Goal: Task Accomplishment & Management: Manage account settings

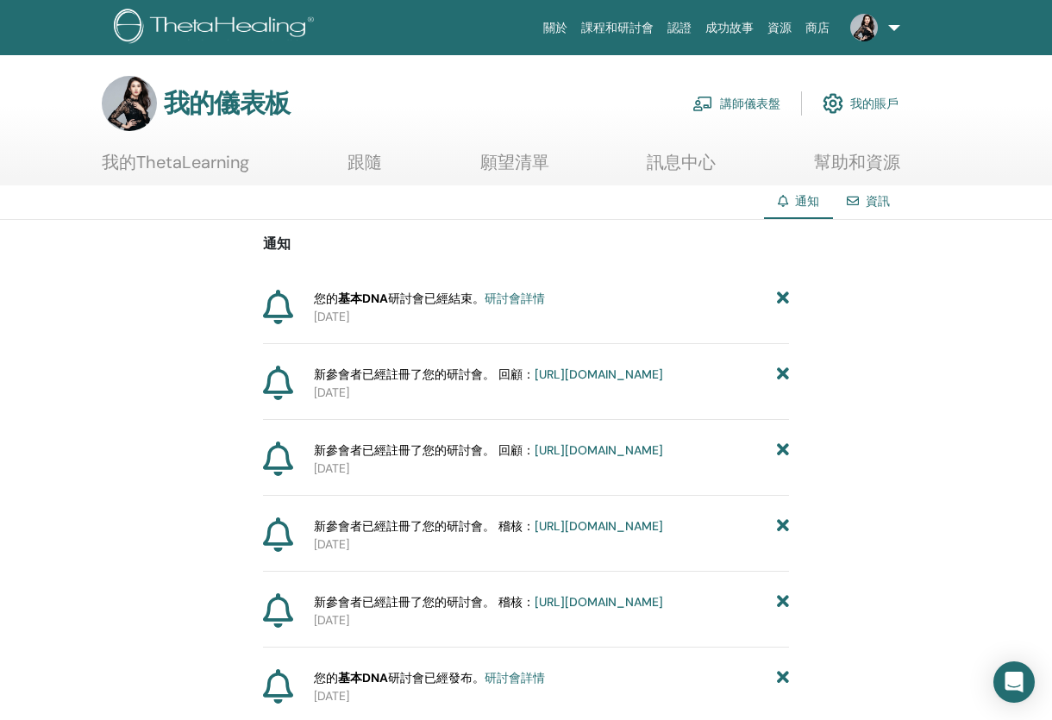
click at [715, 95] on link "講師儀表盤" at bounding box center [737, 104] width 88 height 38
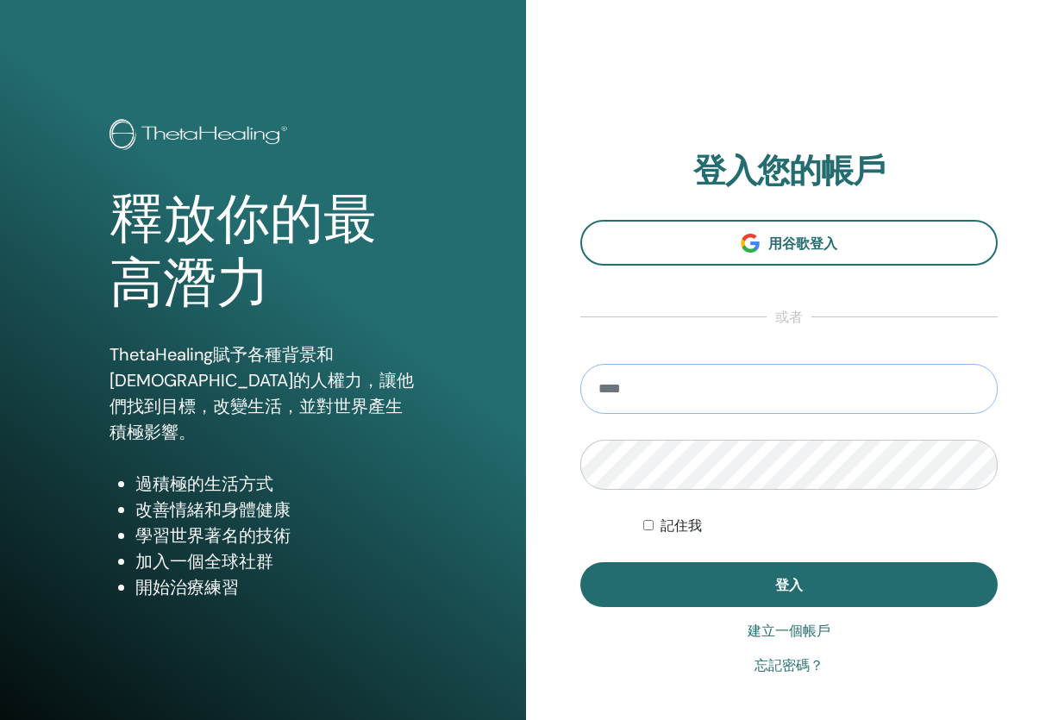
type input "**********"
click at [789, 585] on button "登入" at bounding box center [788, 584] width 417 height 45
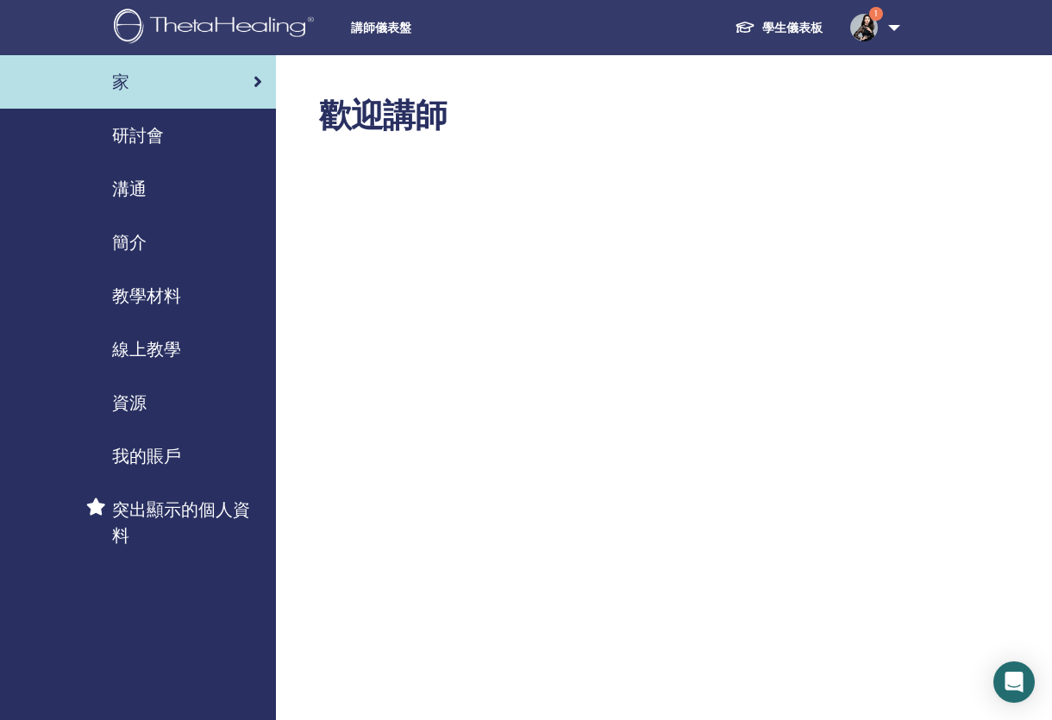
click at [887, 28] on link "1" at bounding box center [872, 27] width 71 height 55
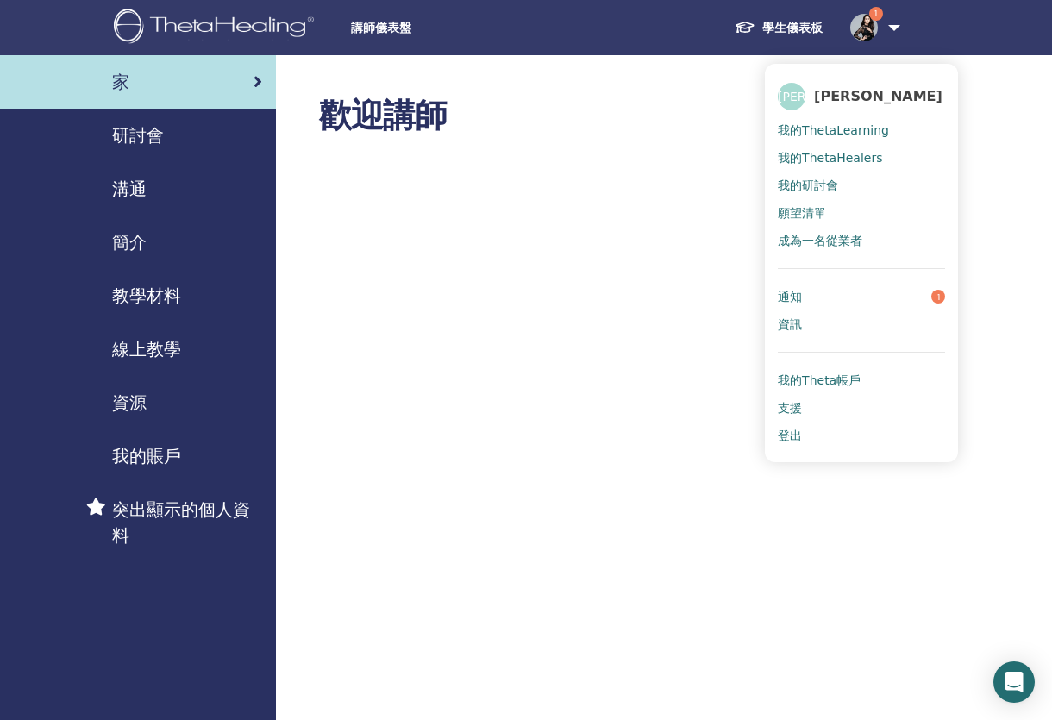
click at [862, 288] on link "通知 1" at bounding box center [861, 297] width 167 height 28
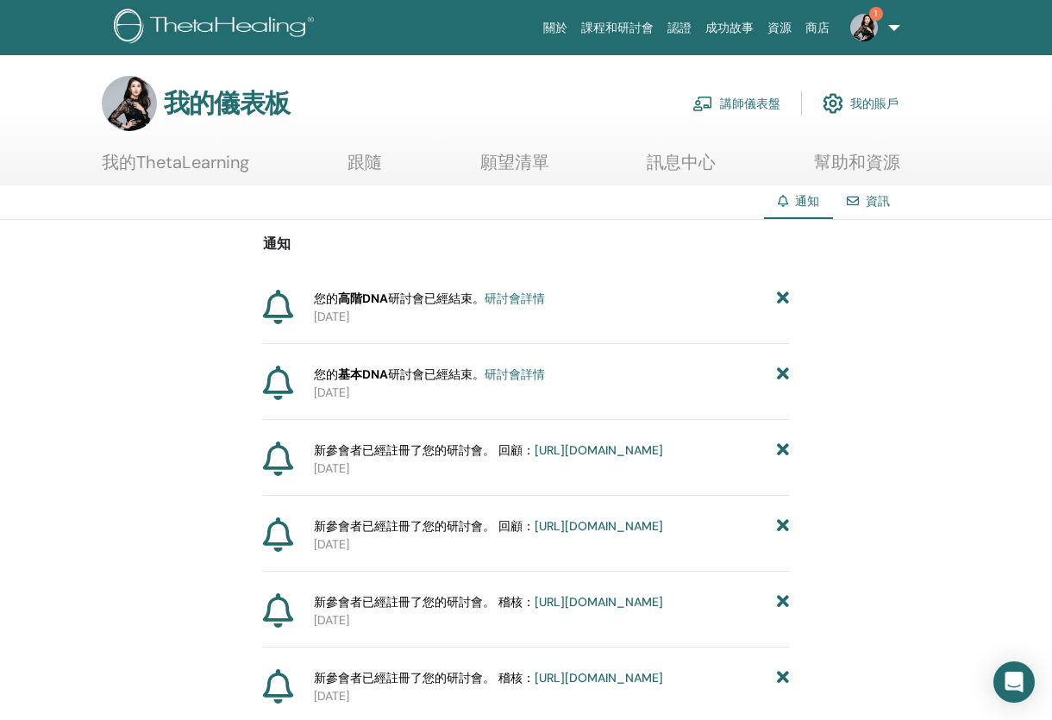
click at [867, 22] on img at bounding box center [864, 28] width 28 height 28
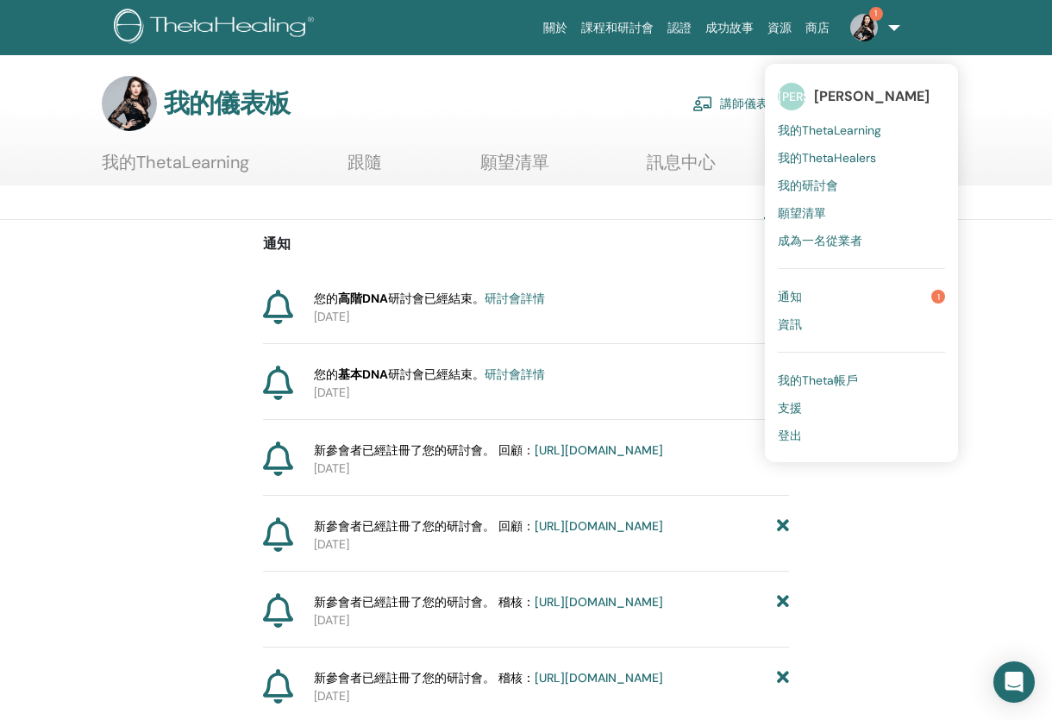
click at [838, 292] on link "通知 1" at bounding box center [861, 297] width 167 height 28
